Goal: Transaction & Acquisition: Obtain resource

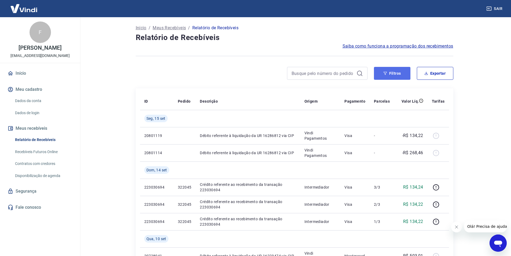
click at [396, 70] on button "Filtros" at bounding box center [392, 73] width 36 height 13
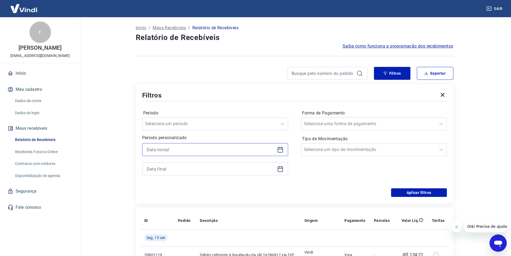
click at [219, 152] on input at bounding box center [211, 149] width 128 height 8
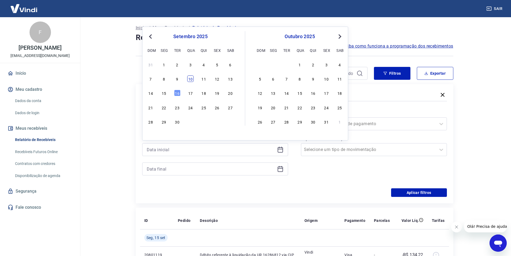
click at [191, 80] on div "10" at bounding box center [190, 78] width 6 height 6
type input "[DATE]"
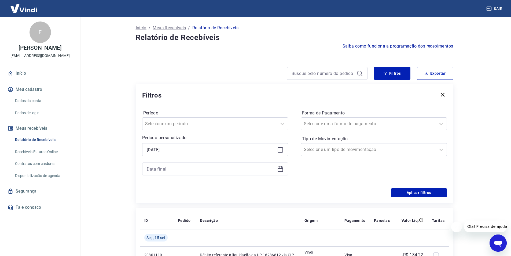
click at [191, 80] on div "Filtros Exportar Filtros Período Selecione um período Período personalizado Sel…" at bounding box center [295, 135] width 318 height 136
click at [281, 170] on icon at bounding box center [280, 169] width 6 height 6
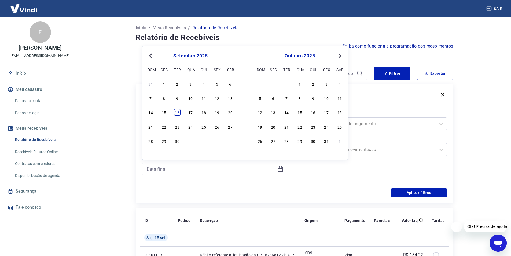
click at [177, 111] on div "16" at bounding box center [177, 112] width 6 height 6
type input "[DATE]"
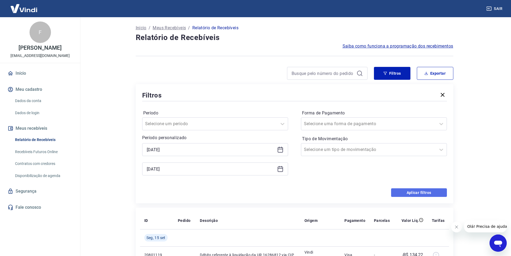
click at [406, 193] on button "Aplicar filtros" at bounding box center [419, 192] width 56 height 9
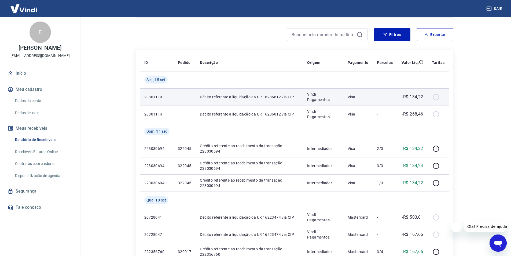
scroll to position [27, 0]
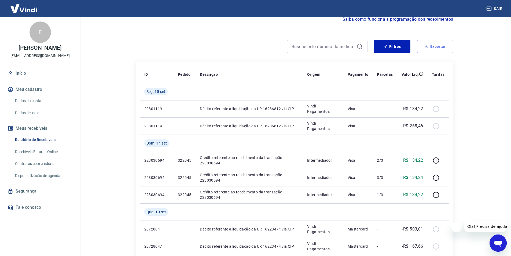
click at [432, 46] on button "Exportar" at bounding box center [435, 46] width 36 height 13
click at [432, 46] on div "Exportar Período Hoje Última semana Últimos 15 dias Últimos 30 dias Últimos 90 …" at bounding box center [255, 128] width 511 height 256
type input "[DATE]"
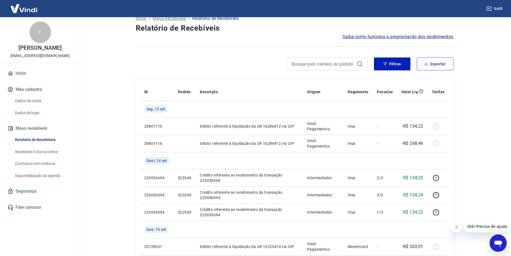
scroll to position [0, 0]
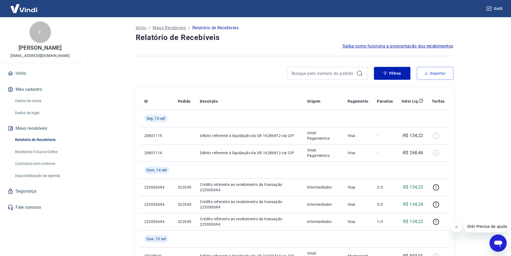
click at [443, 75] on button "Exportar" at bounding box center [435, 73] width 36 height 13
click at [443, 75] on div "Exportar Período Hoje Última semana Últimos 15 dias Últimos 30 dias Últimos 90 …" at bounding box center [255, 128] width 511 height 256
click at [456, 226] on icon "Fechar mensagem da empresa" at bounding box center [456, 227] width 4 height 4
click at [425, 73] on icon "button" at bounding box center [426, 73] width 4 height 4
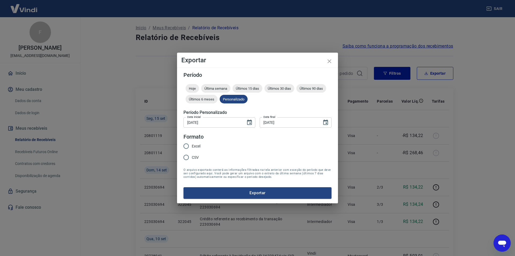
click at [194, 148] on span "Excel" at bounding box center [196, 146] width 9 height 6
click at [192, 148] on input "Excel" at bounding box center [186, 145] width 11 height 11
radio input "true"
click at [201, 192] on button "Exportar" at bounding box center [257, 192] width 148 height 11
drag, startPoint x: 201, startPoint y: 192, endPoint x: 203, endPoint y: 188, distance: 4.2
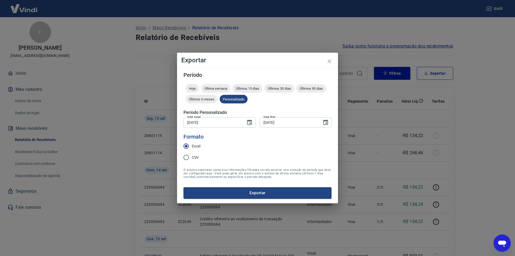
click at [201, 192] on form "Período Hoje Última semana Últimos 15 dias Últimos 30 dias Últimos 90 dias Últi…" at bounding box center [257, 135] width 148 height 126
